Goal: Entertainment & Leisure: Consume media (video, audio)

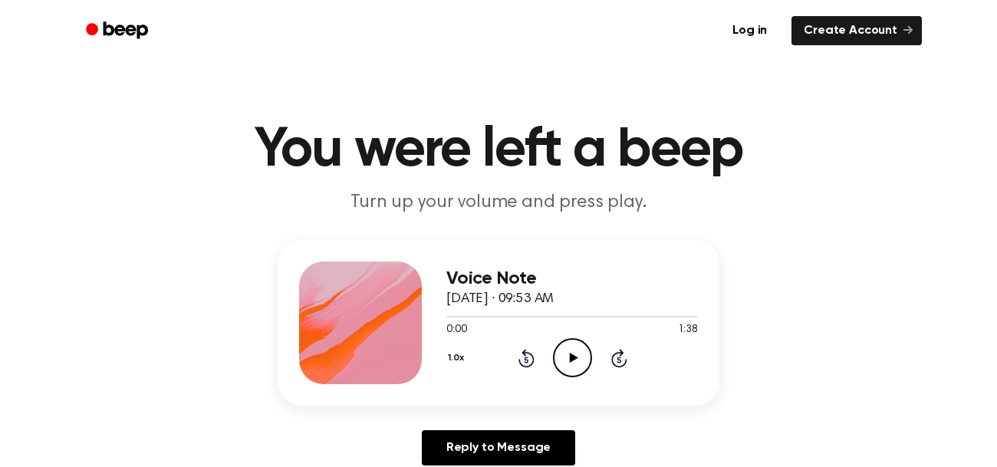
click at [572, 347] on icon "Play Audio" at bounding box center [572, 357] width 39 height 39
click at [576, 361] on icon "Pause Audio" at bounding box center [572, 357] width 39 height 39
click at [567, 352] on icon "Pause Audio" at bounding box center [572, 357] width 39 height 39
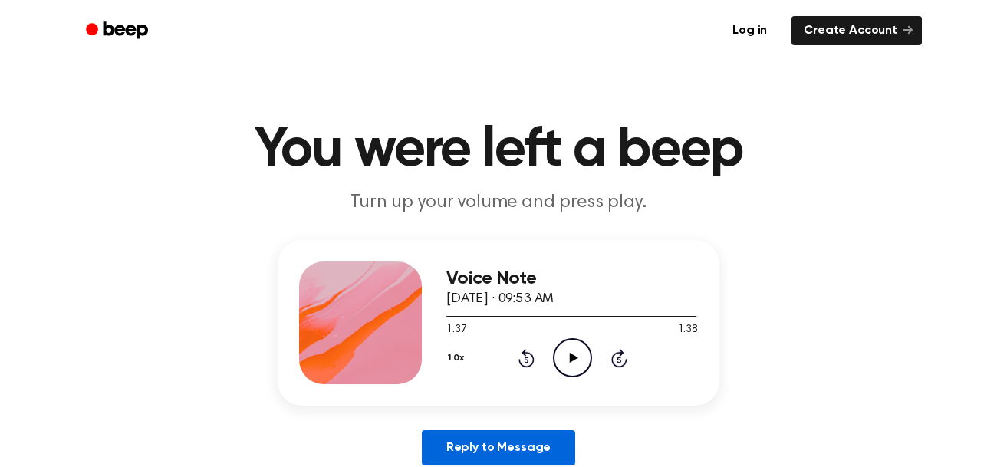
click at [540, 436] on link "Reply to Message" at bounding box center [498, 447] width 153 height 35
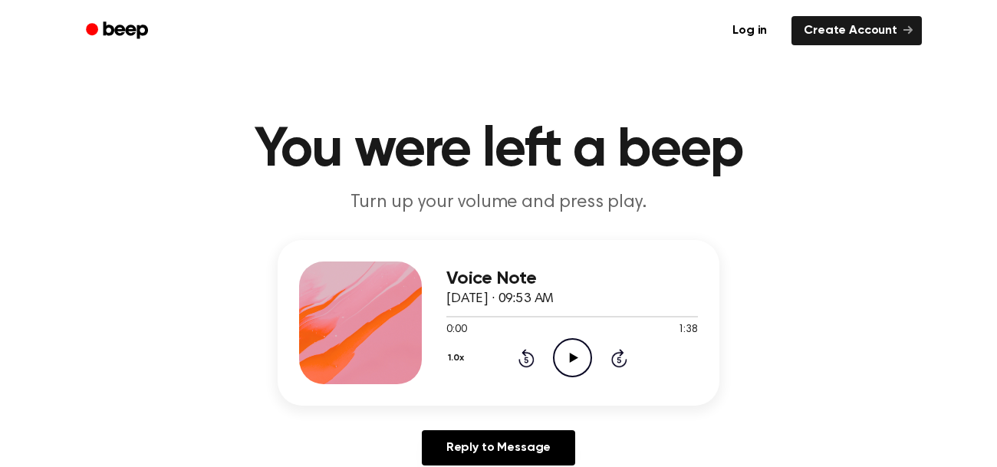
click at [557, 362] on icon "Play Audio" at bounding box center [572, 357] width 39 height 39
click at [565, 370] on icon "Pause Audio" at bounding box center [572, 357] width 39 height 39
click at [570, 360] on icon at bounding box center [573, 358] width 8 height 10
click at [573, 353] on icon "Play Audio" at bounding box center [572, 357] width 39 height 39
